Goal: Transaction & Acquisition: Download file/media

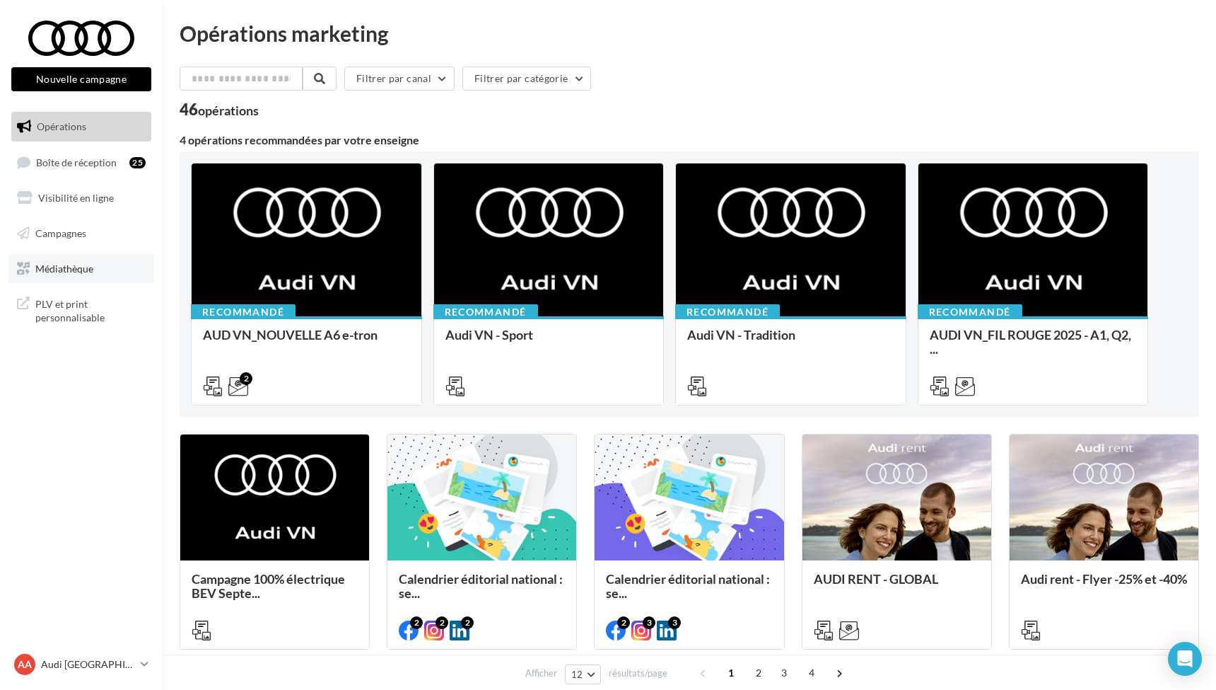
click at [68, 267] on span "Médiathèque" at bounding box center [64, 268] width 58 height 12
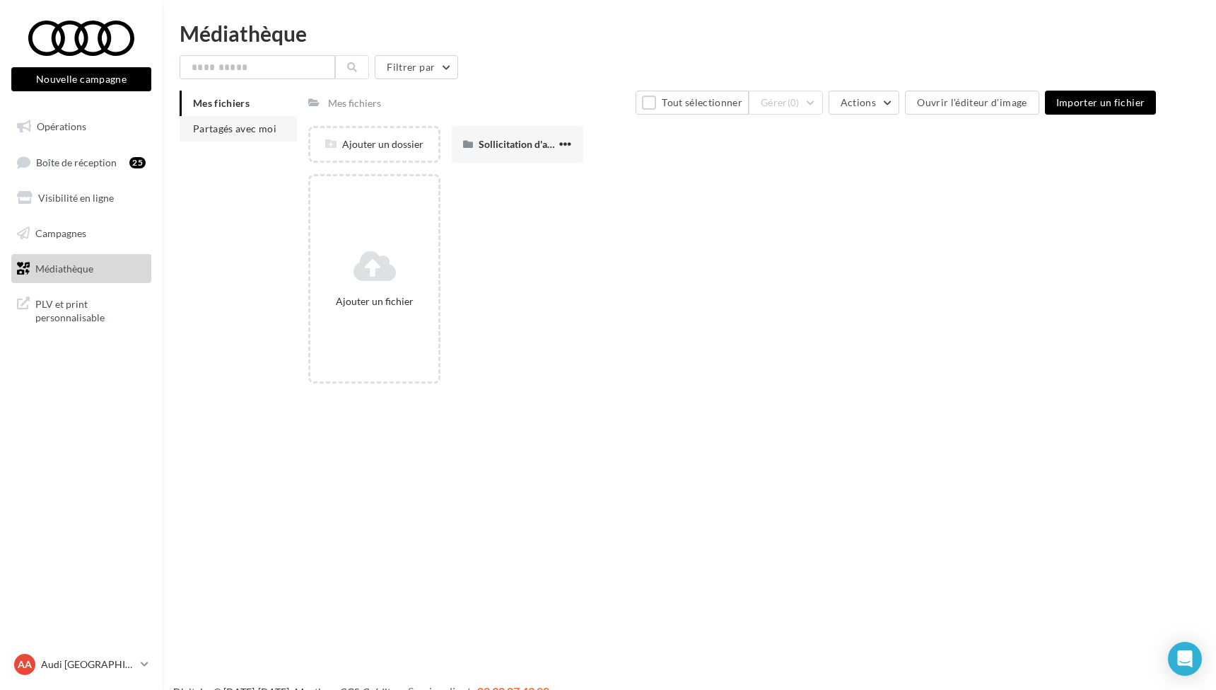
click at [242, 128] on span "Partagés avec moi" at bounding box center [234, 128] width 83 height 12
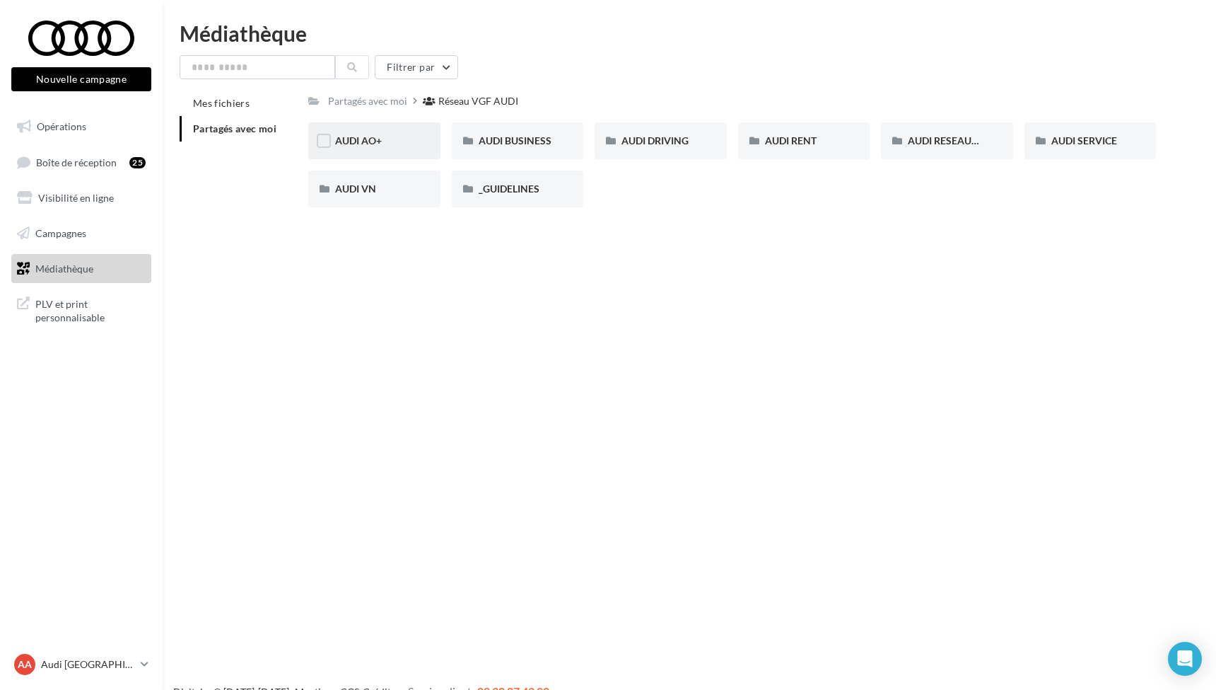
click at [359, 143] on span "AUDI AO+" at bounding box center [358, 140] width 47 height 12
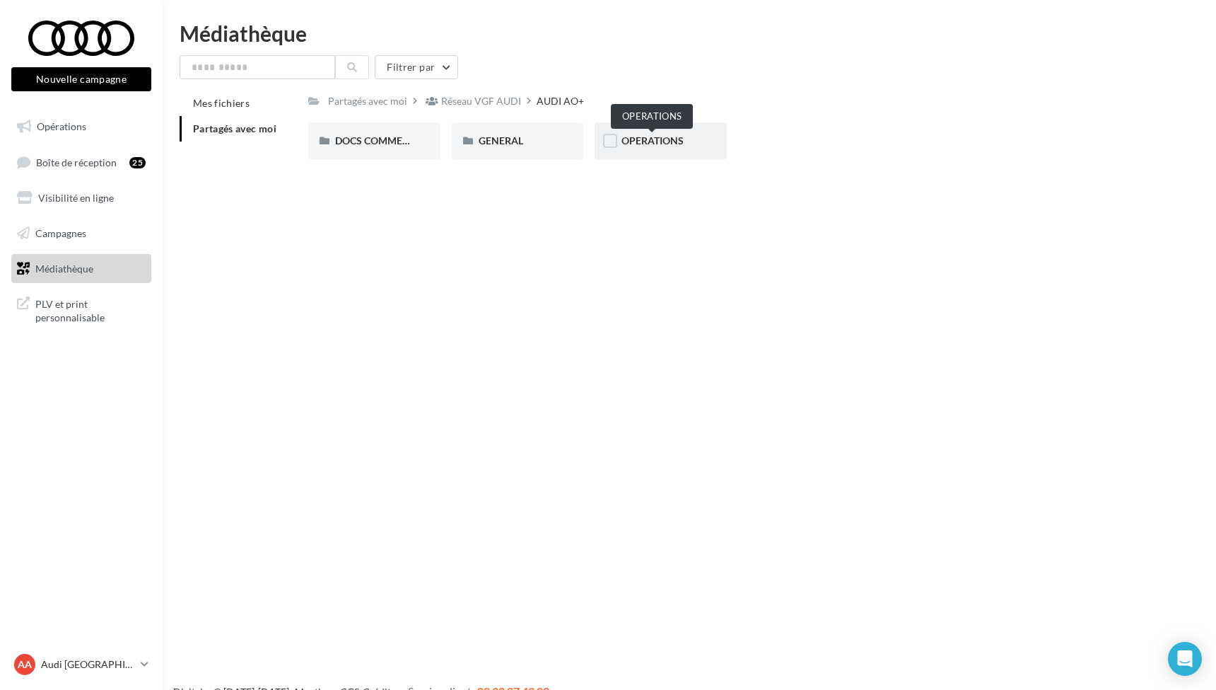
click at [643, 144] on span "OPERATIONS" at bounding box center [653, 140] width 62 height 12
click at [551, 99] on div "AUDI AO+" at bounding box center [563, 101] width 47 height 14
click at [495, 143] on span "GENERAL" at bounding box center [501, 140] width 45 height 12
click at [517, 140] on span "PHOTOGUIDELINE" at bounding box center [521, 140] width 85 height 12
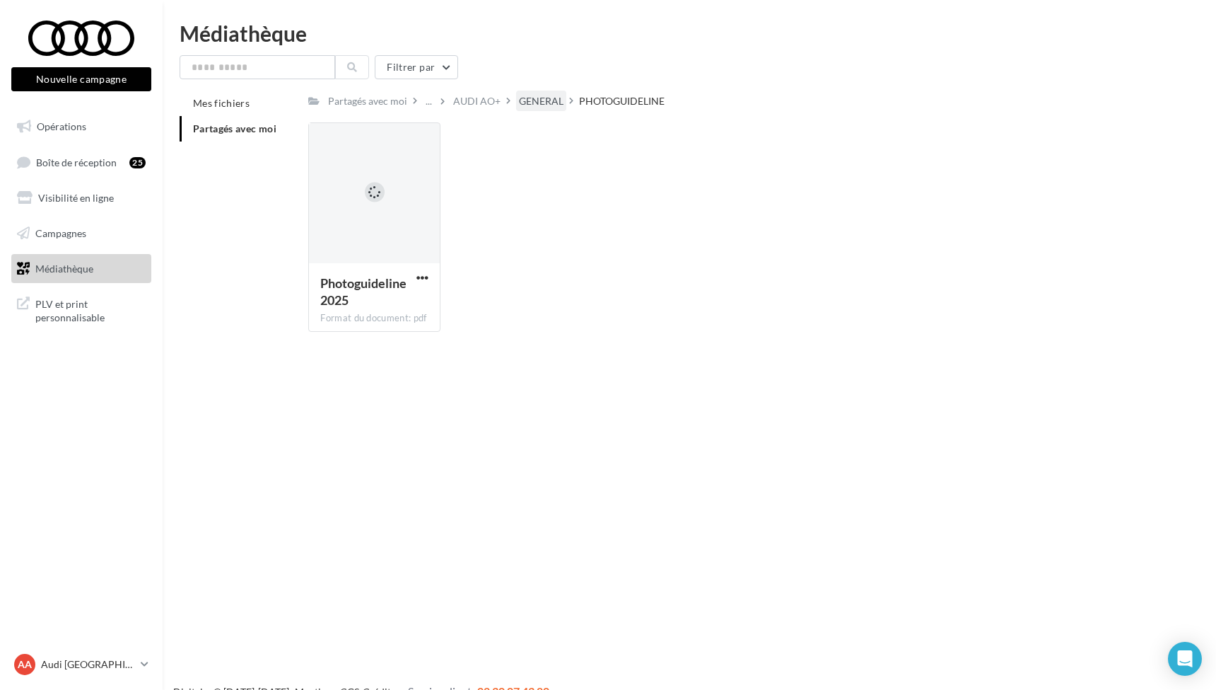
click at [534, 103] on div "GENERAL" at bounding box center [541, 101] width 45 height 14
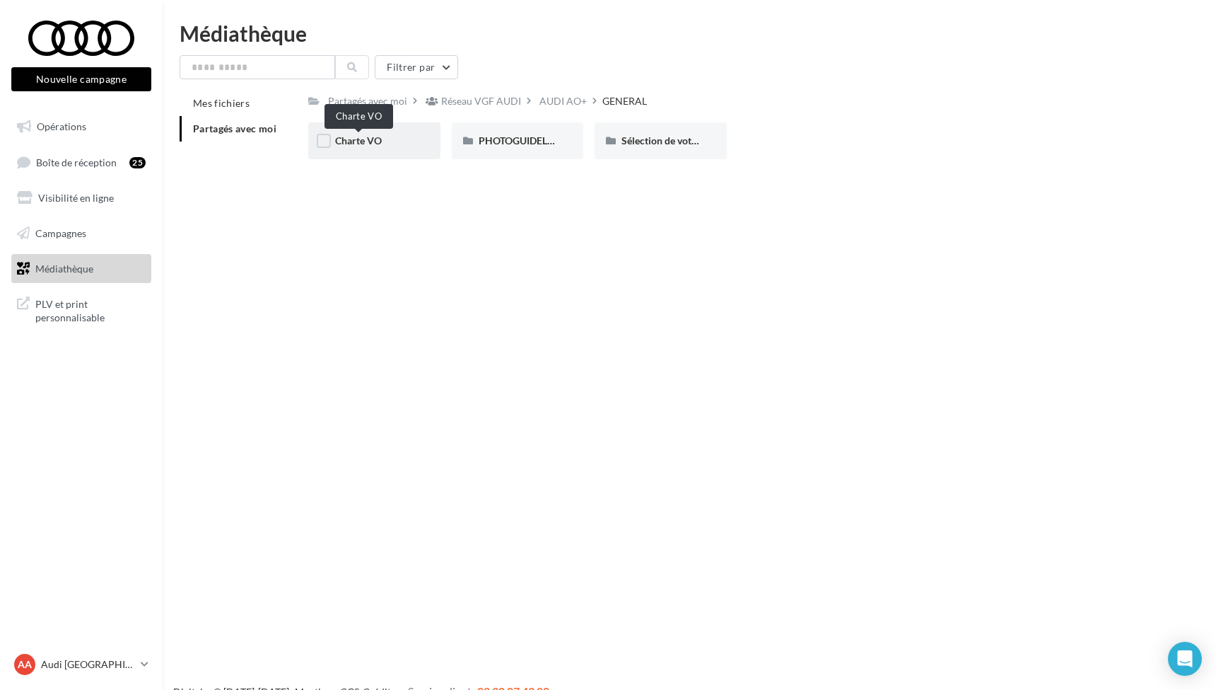
click at [373, 144] on span "Charte VO" at bounding box center [358, 140] width 47 height 12
click at [327, 140] on label at bounding box center [324, 141] width 14 height 14
click at [387, 141] on span "Logo Audi Occasion :plus" at bounding box center [390, 140] width 111 height 12
click at [376, 146] on span "Logo Audi Occasion :plus" at bounding box center [390, 140] width 111 height 12
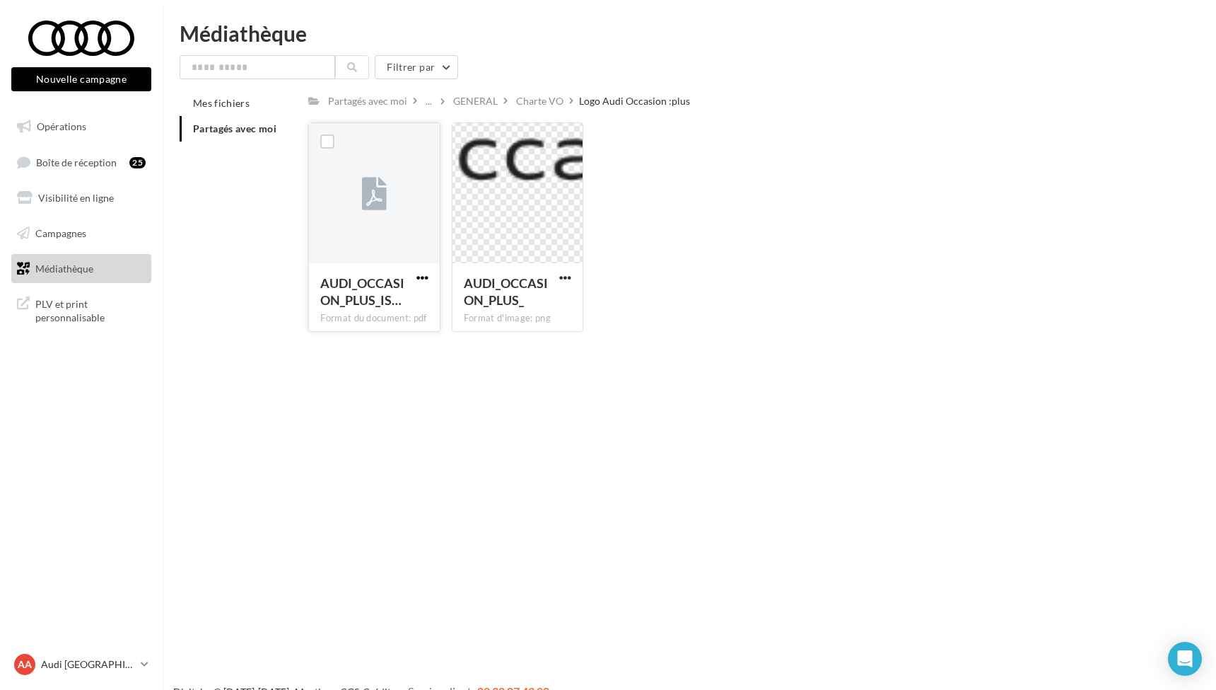
click at [417, 279] on span "button" at bounding box center [423, 278] width 12 height 12
click at [350, 303] on button "Télécharger" at bounding box center [360, 305] width 141 height 37
click at [522, 101] on div "Charte VO" at bounding box center [539, 101] width 47 height 14
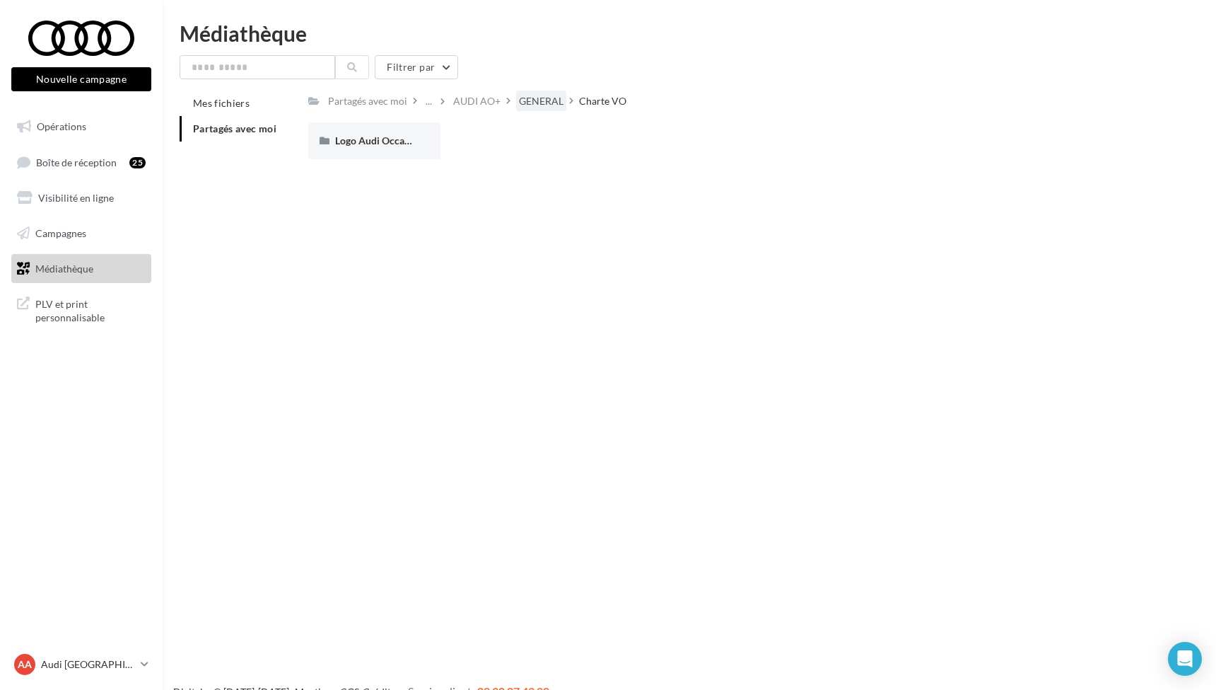
click at [529, 102] on div "GENERAL" at bounding box center [541, 101] width 45 height 14
click at [560, 103] on div "AUDI AO+" at bounding box center [563, 101] width 47 height 14
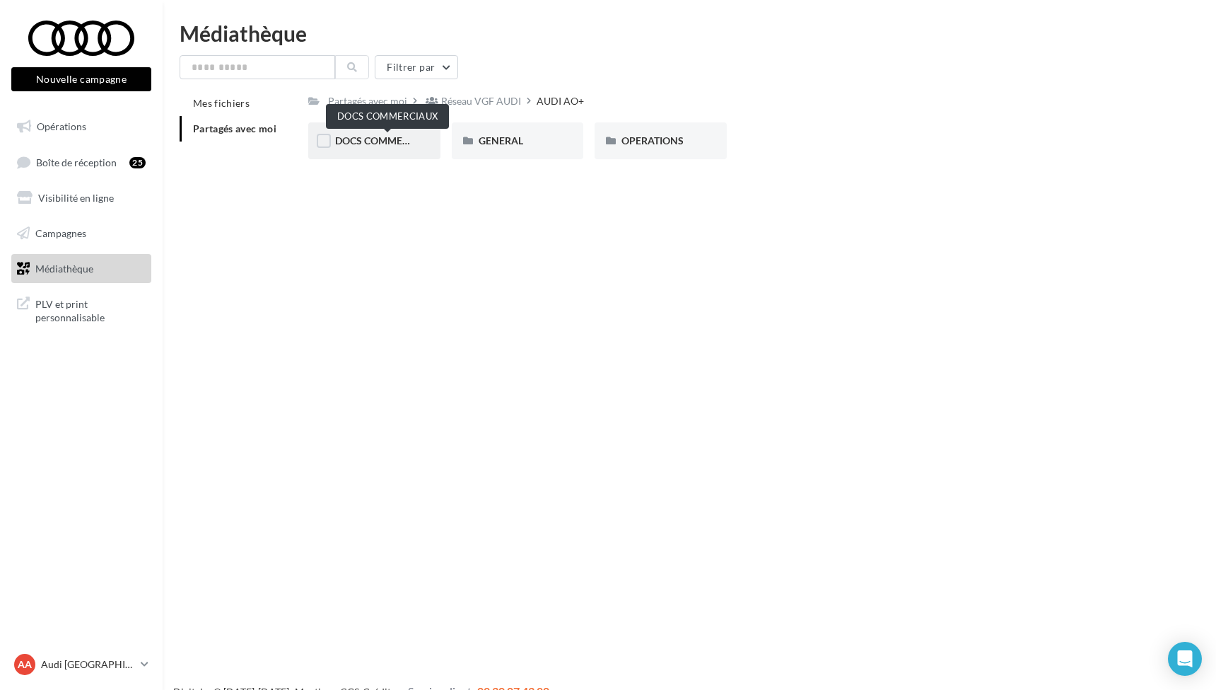
click at [376, 144] on span "DOCS COMMERCIAUX" at bounding box center [387, 140] width 104 height 12
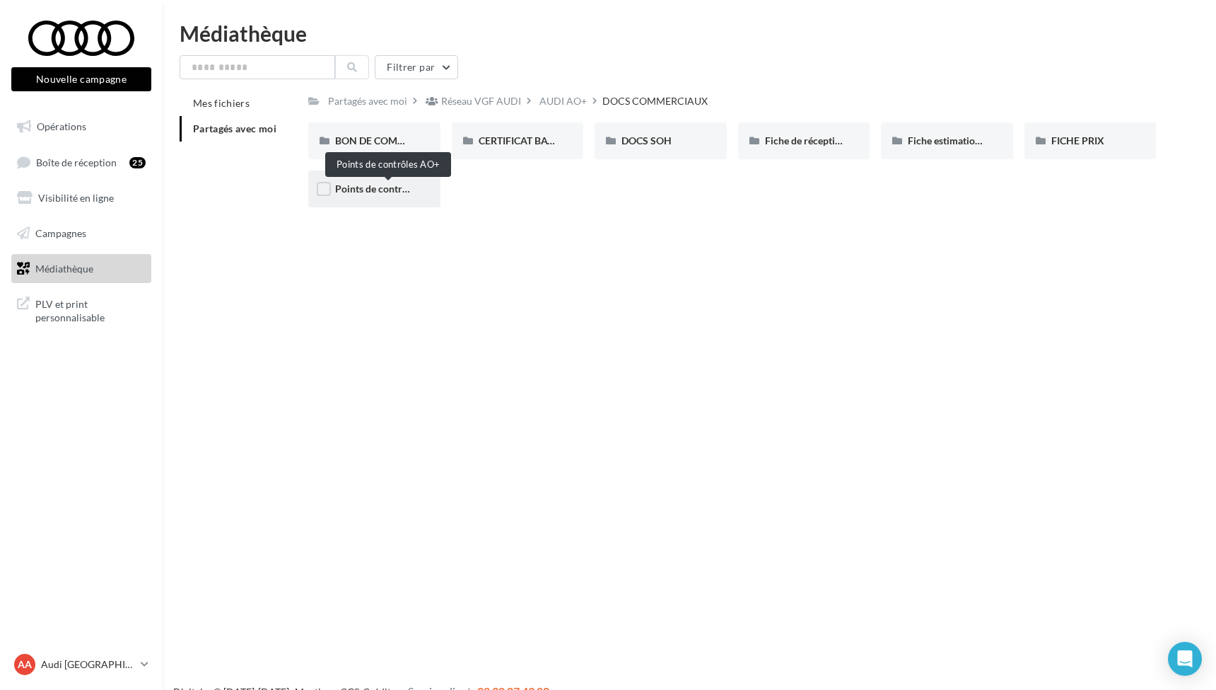
click at [366, 192] on span "Points de contrôles AO+" at bounding box center [389, 188] width 108 height 12
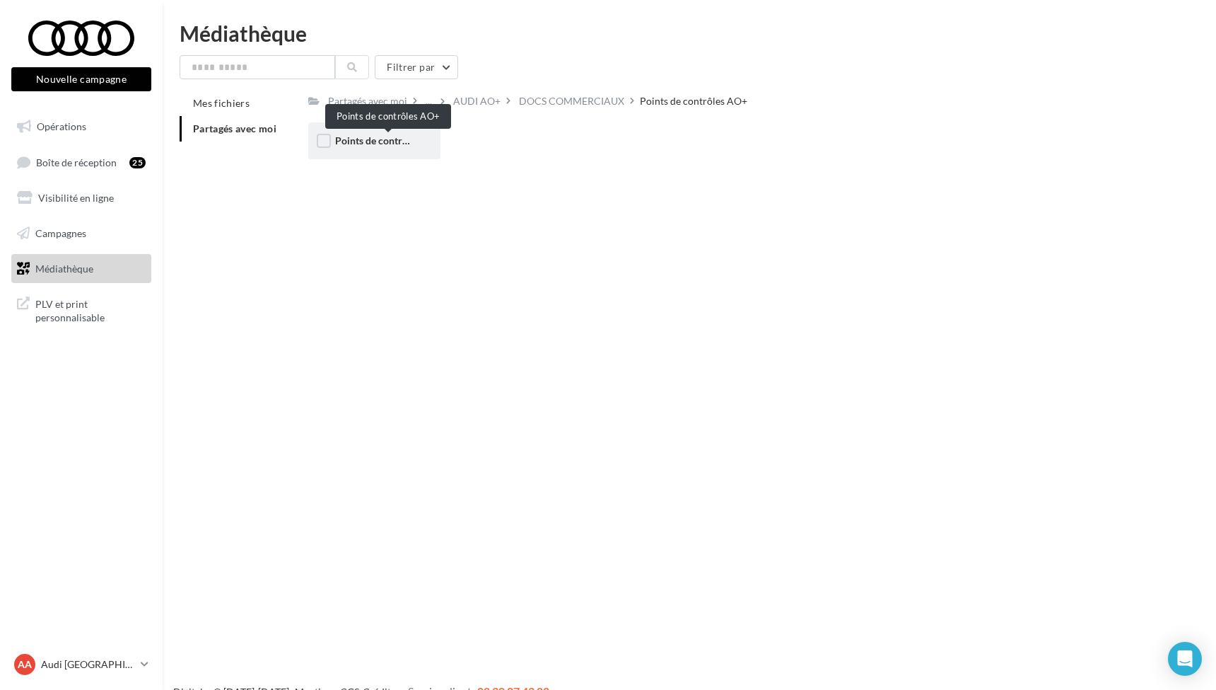
click at [362, 142] on span "Points de contrôles AO+" at bounding box center [389, 140] width 108 height 12
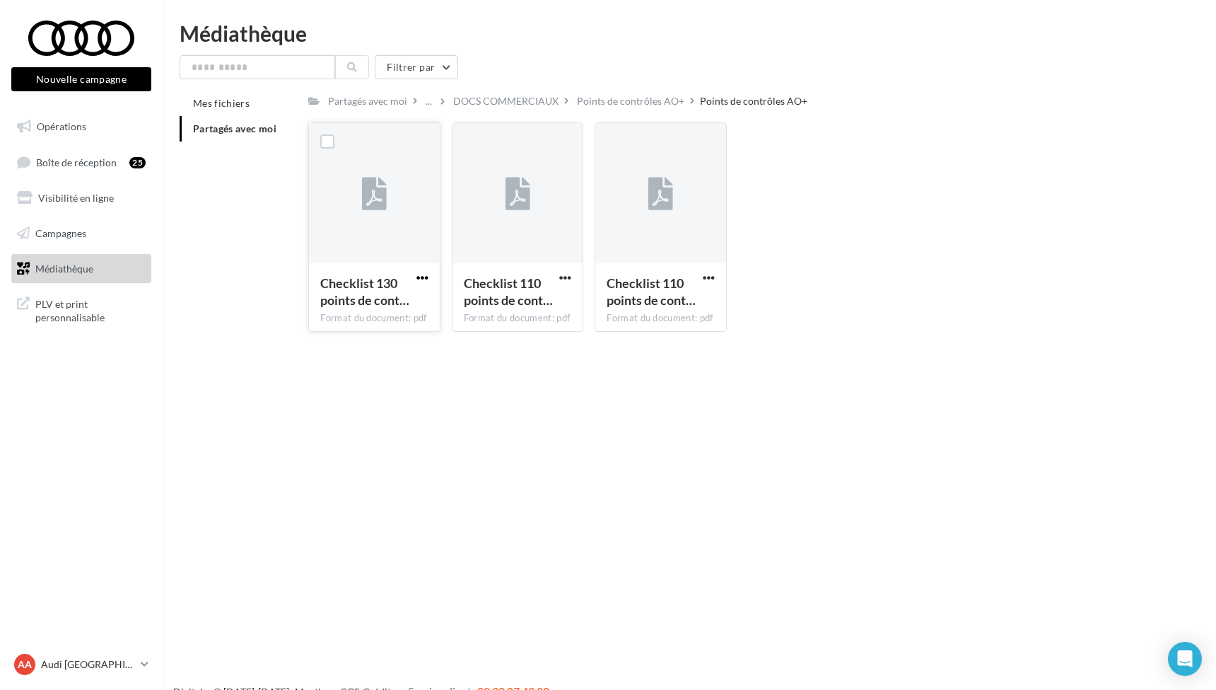
click at [419, 276] on span "button" at bounding box center [423, 278] width 12 height 12
click at [350, 304] on button "Télécharger" at bounding box center [360, 305] width 141 height 37
